Goal: Check status: Check status

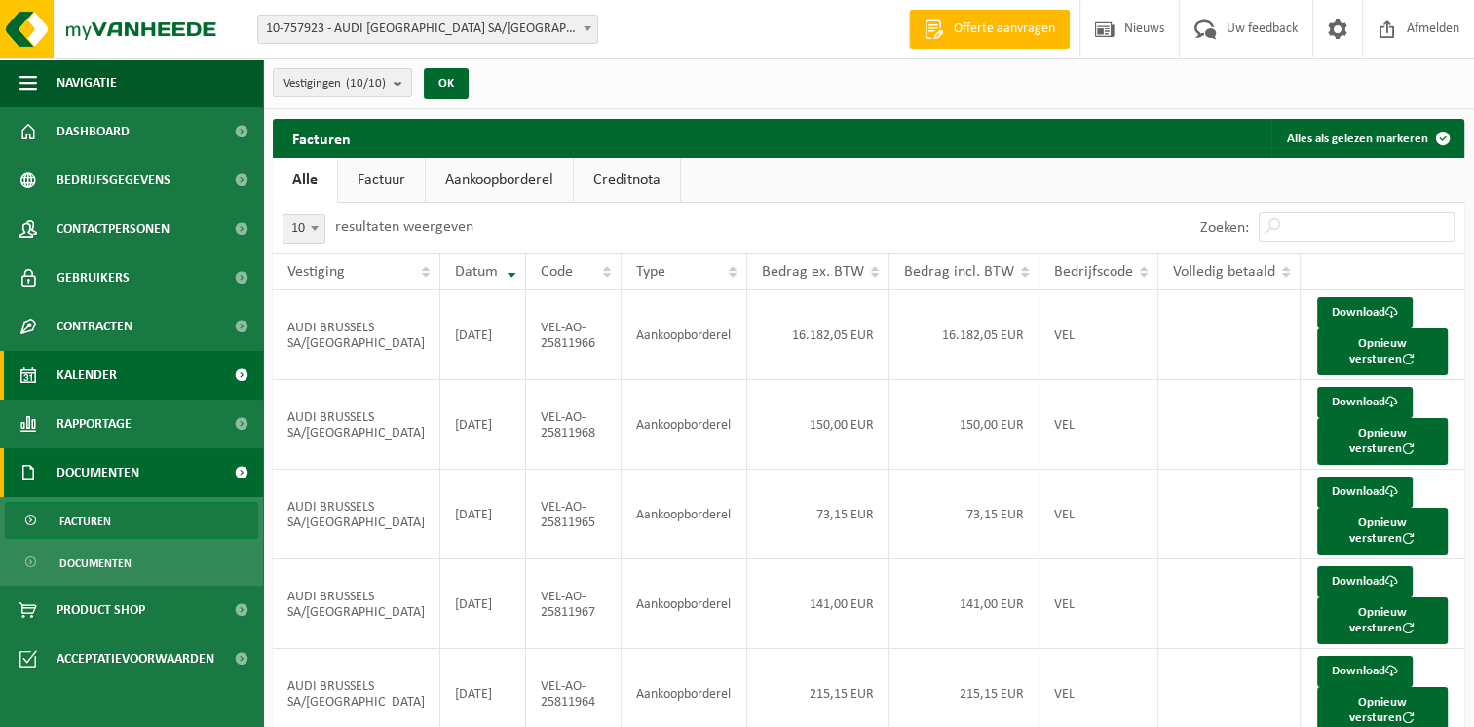
click at [96, 387] on span "Kalender" at bounding box center [87, 375] width 60 height 49
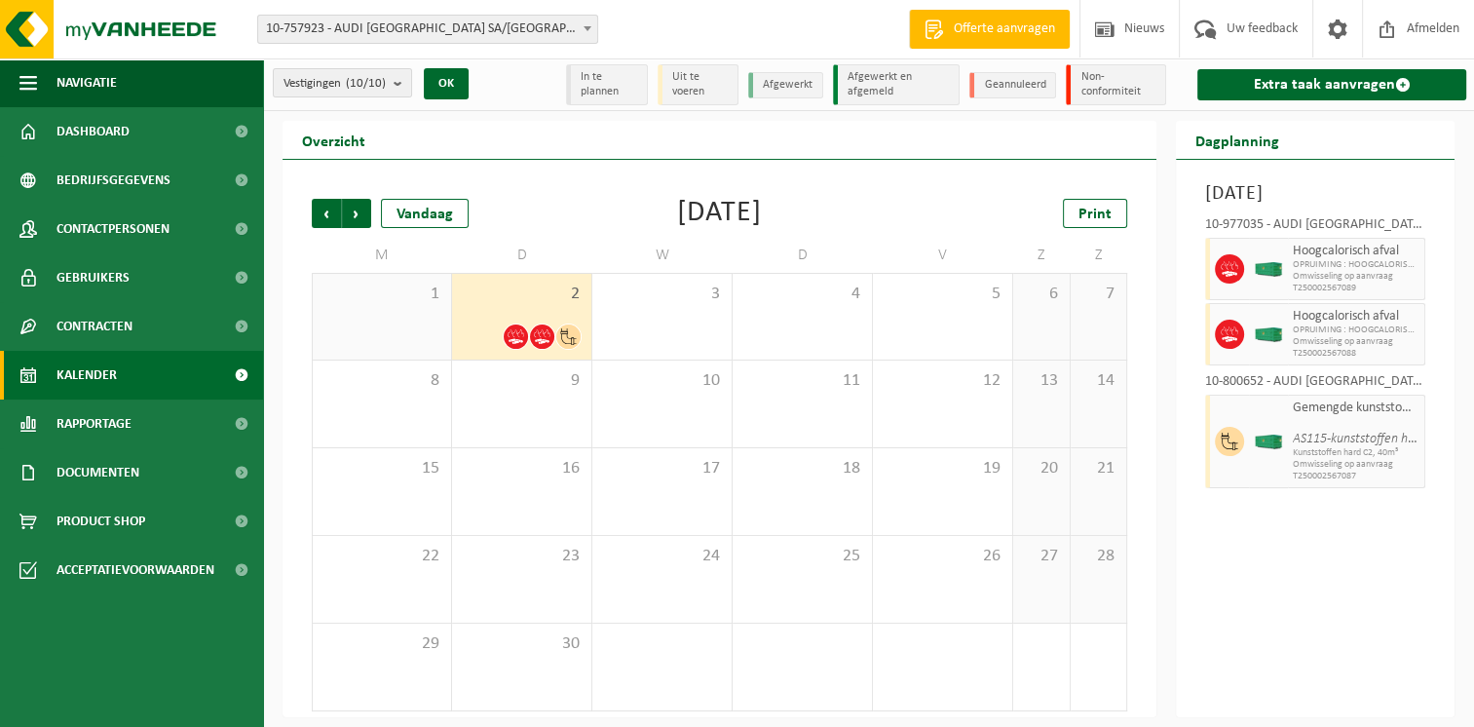
click at [530, 312] on div "2" at bounding box center [521, 317] width 139 height 86
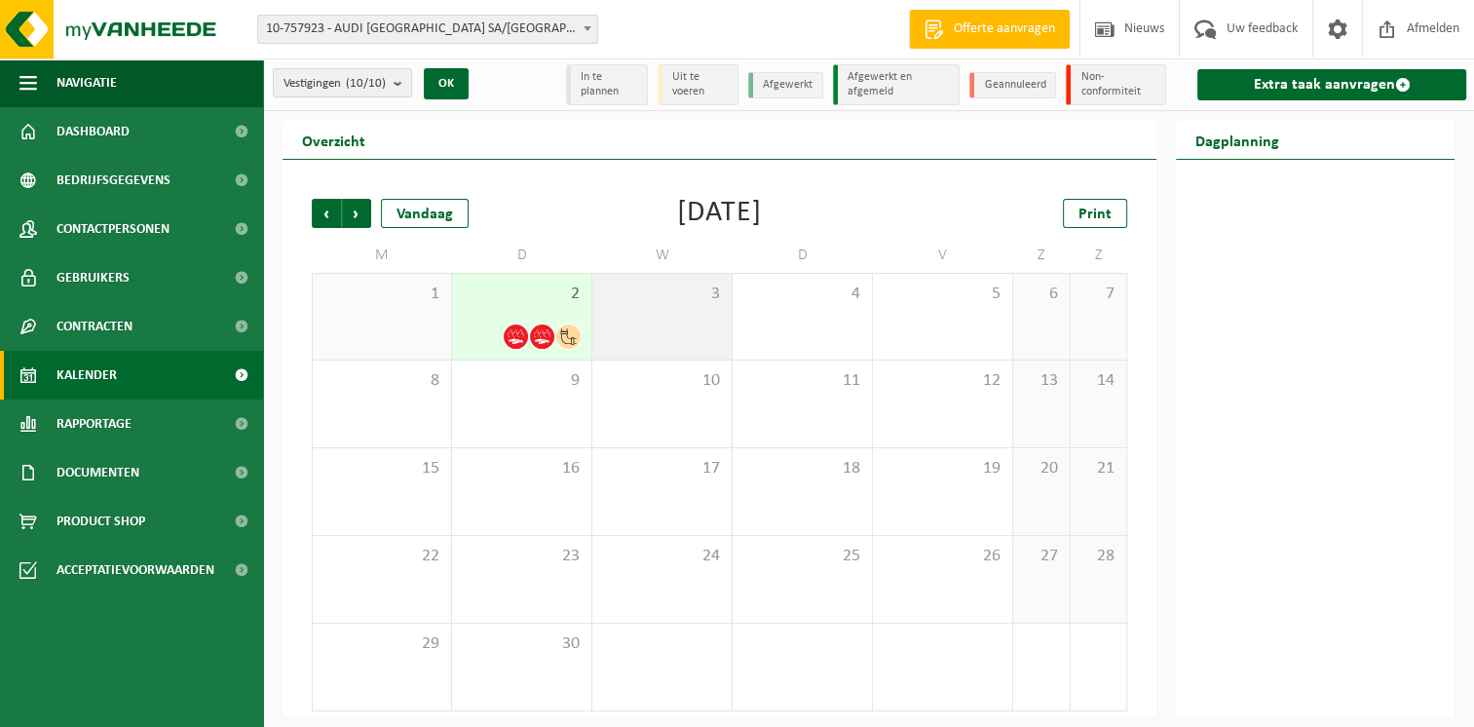
click at [646, 325] on div "3" at bounding box center [661, 317] width 139 height 86
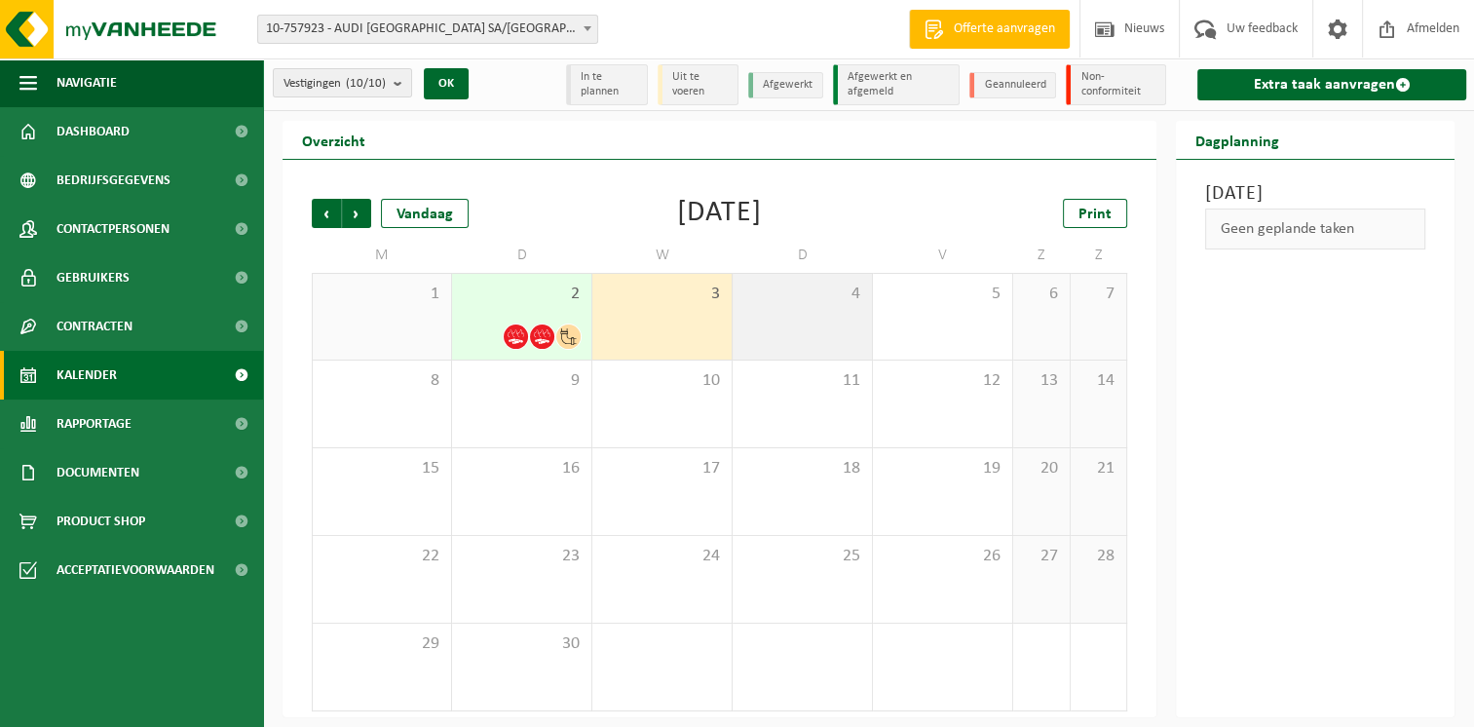
click at [784, 330] on div "4" at bounding box center [802, 317] width 139 height 86
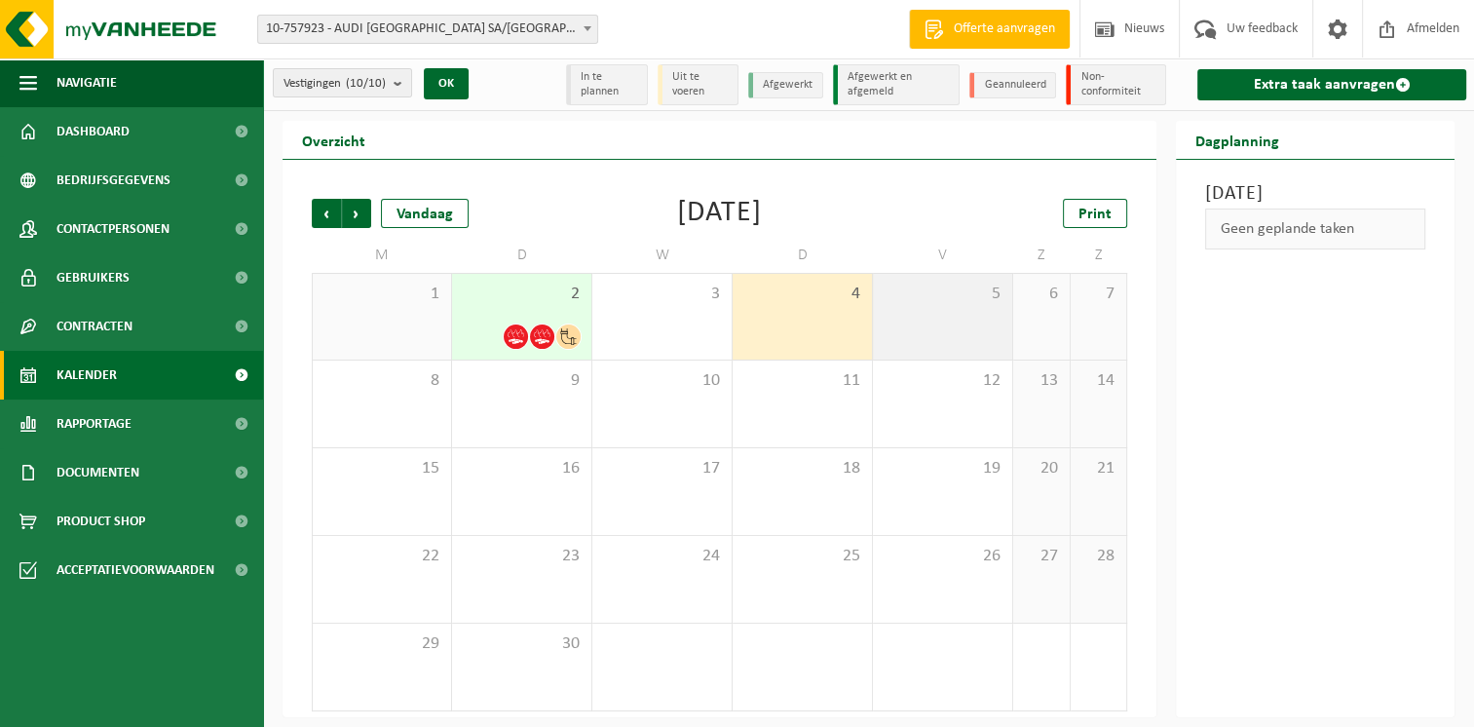
click at [878, 332] on div "5" at bounding box center [942, 317] width 139 height 86
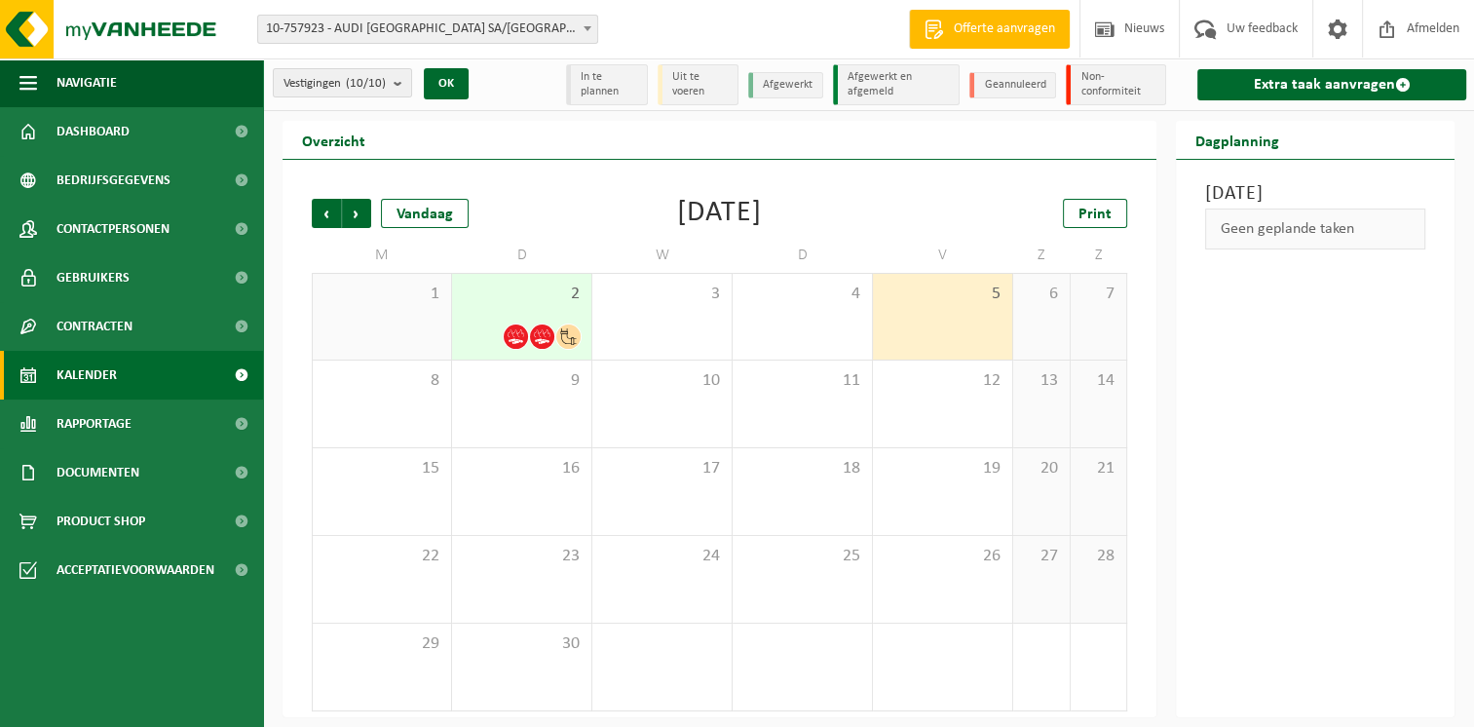
click at [1004, 177] on div "Vorige Volgende Vandaag [DATE] Print M D W D V Z Z 1 2 3 4 5 6 7 8 9 10 11 12 1…" at bounding box center [720, 438] width 874 height 557
